Goal: Information Seeking & Learning: Find specific fact

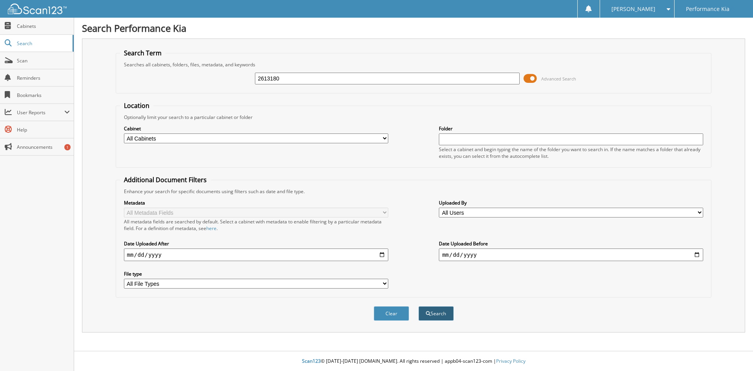
type input "2613180"
click at [443, 309] on button "Search" at bounding box center [435, 313] width 35 height 15
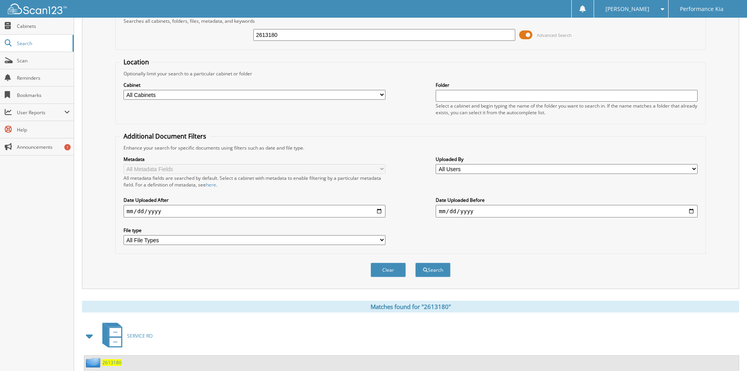
scroll to position [98, 0]
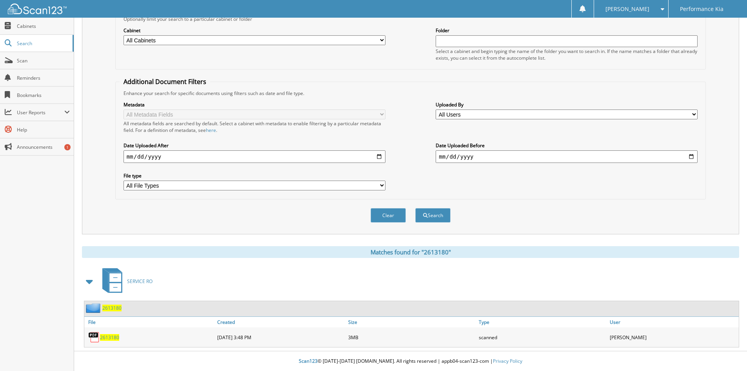
click at [108, 338] on span "2613180" at bounding box center [109, 337] width 19 height 7
